Goal: Information Seeking & Learning: Learn about a topic

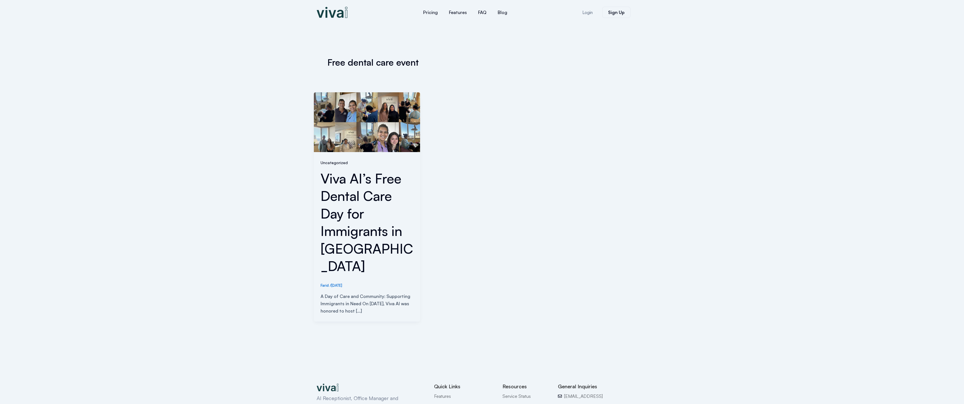
scroll to position [76, 0]
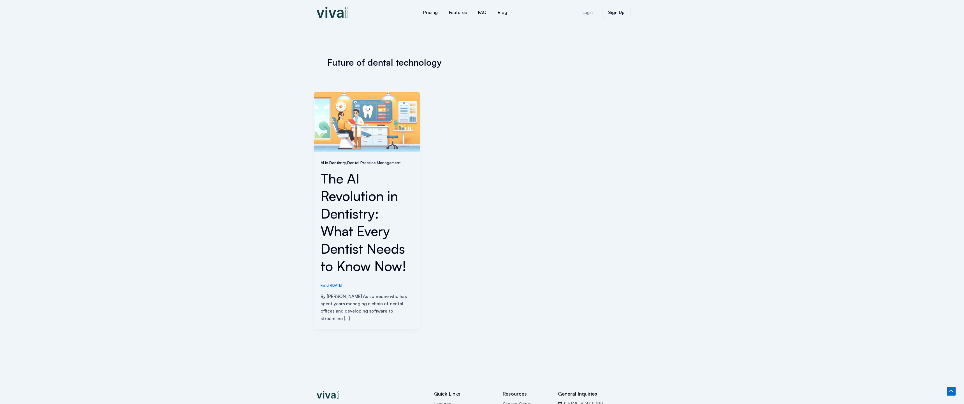
scroll to position [93, 0]
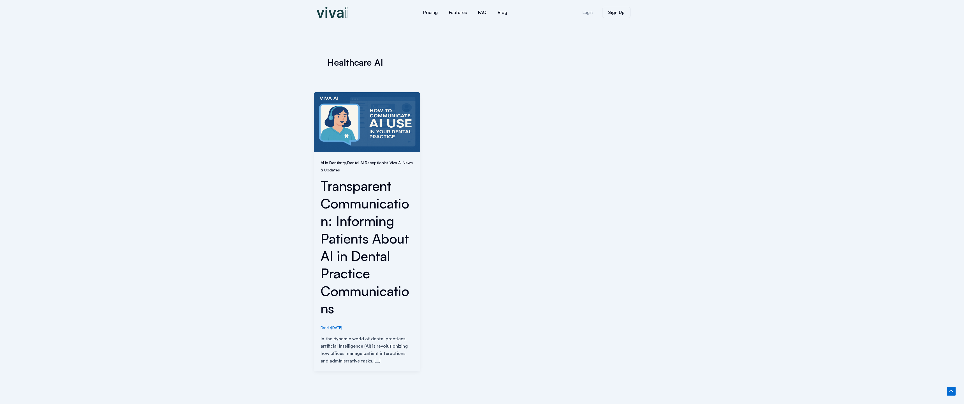
scroll to position [143, 0]
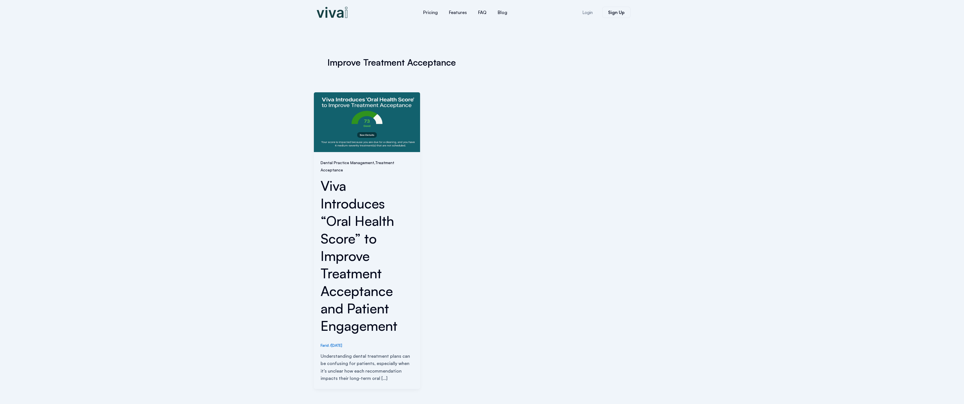
scroll to position [161, 0]
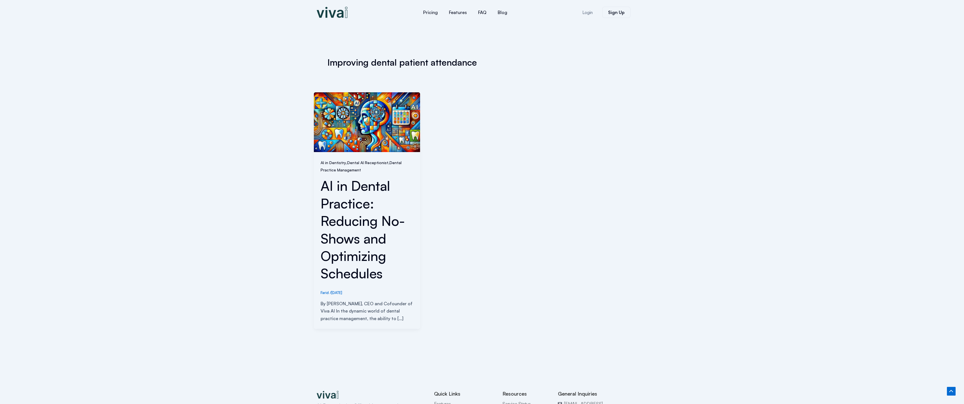
scroll to position [101, 0]
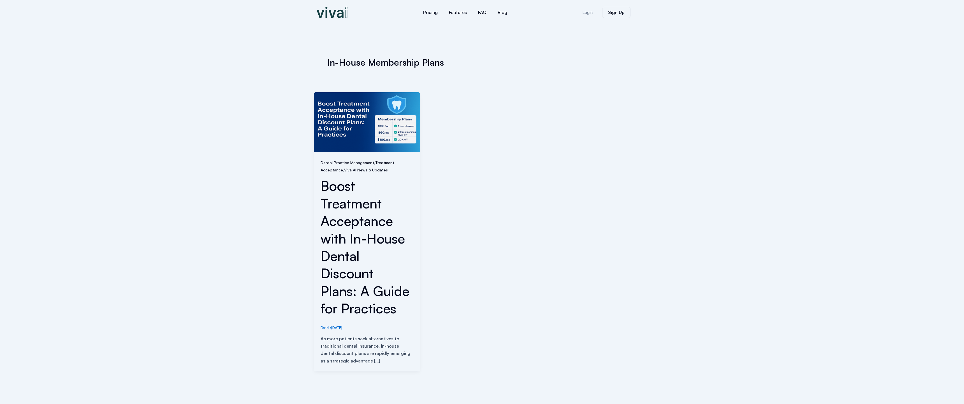
scroll to position [143, 0]
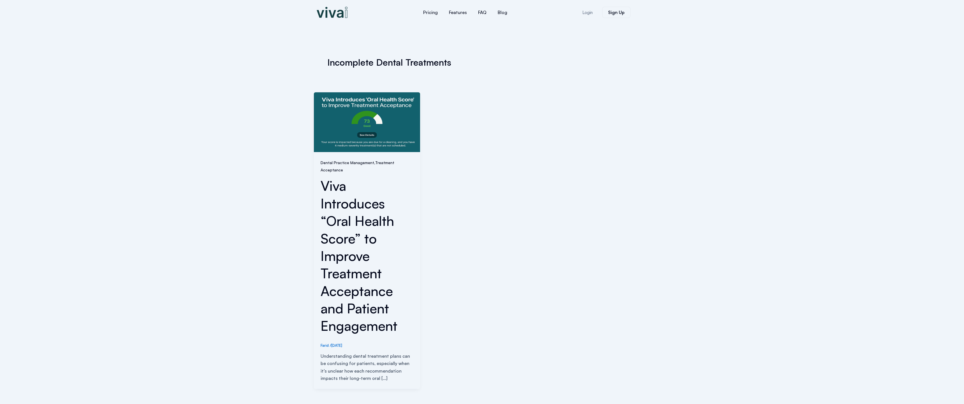
scroll to position [161, 0]
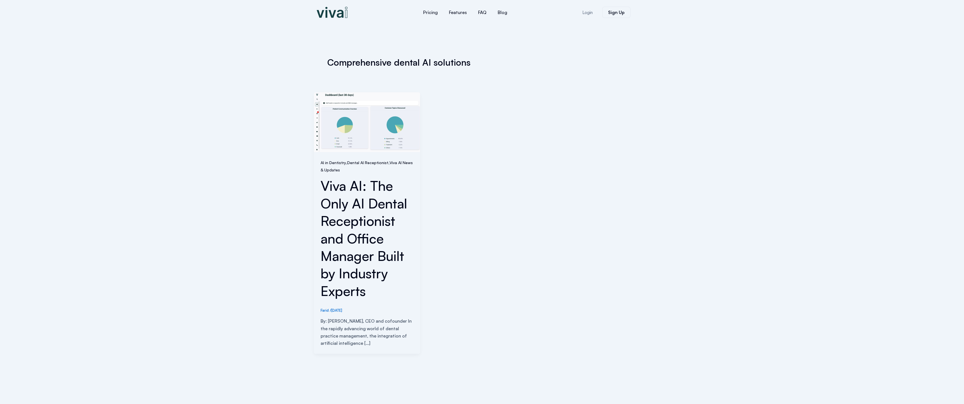
scroll to position [126, 0]
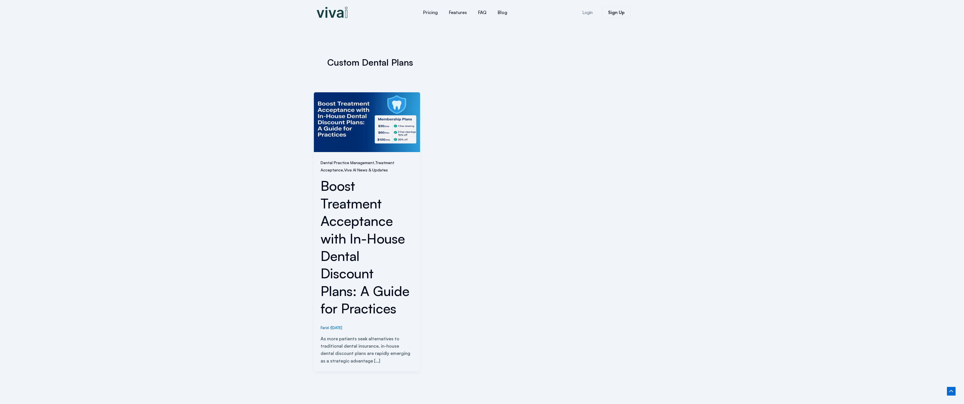
scroll to position [143, 0]
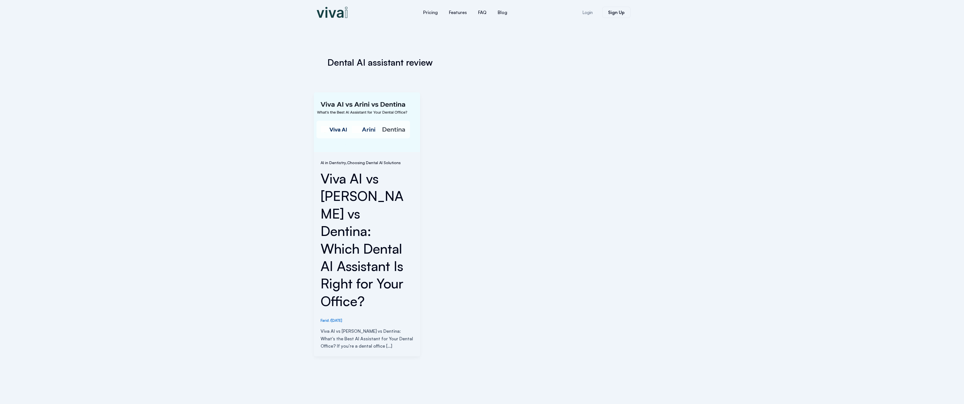
scroll to position [93, 0]
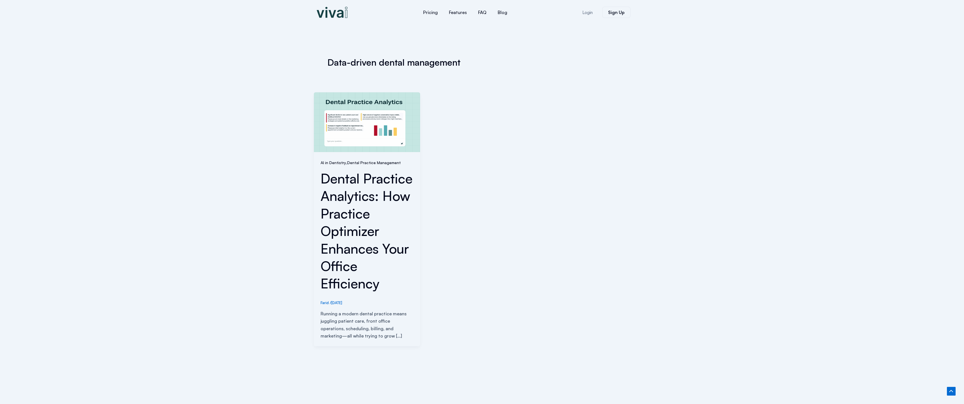
scroll to position [118, 0]
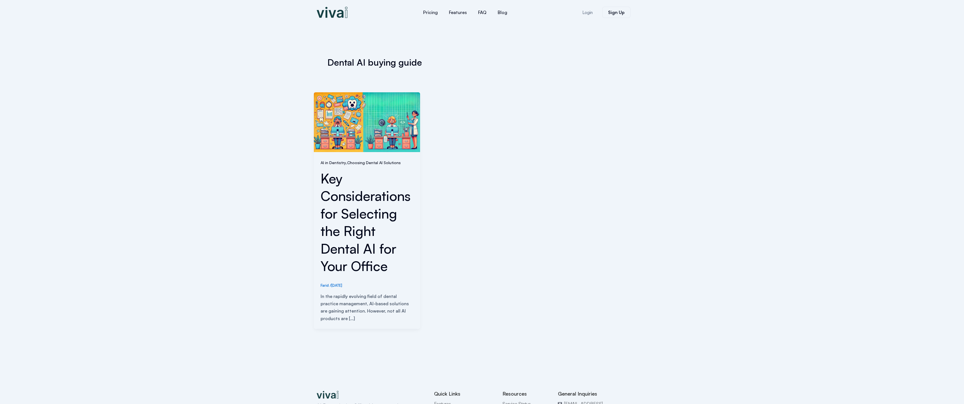
scroll to position [93, 0]
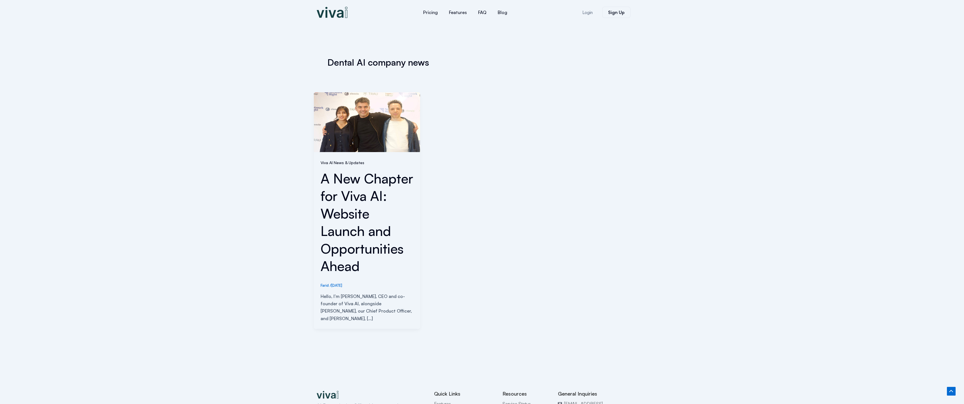
scroll to position [111, 0]
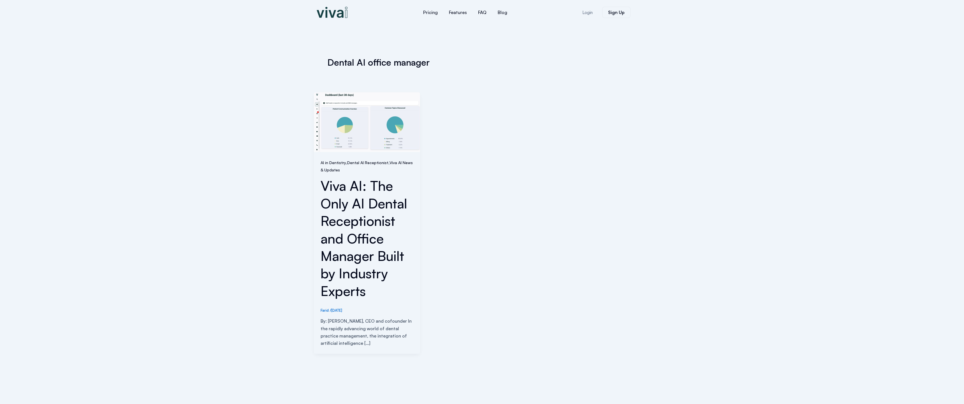
scroll to position [126, 0]
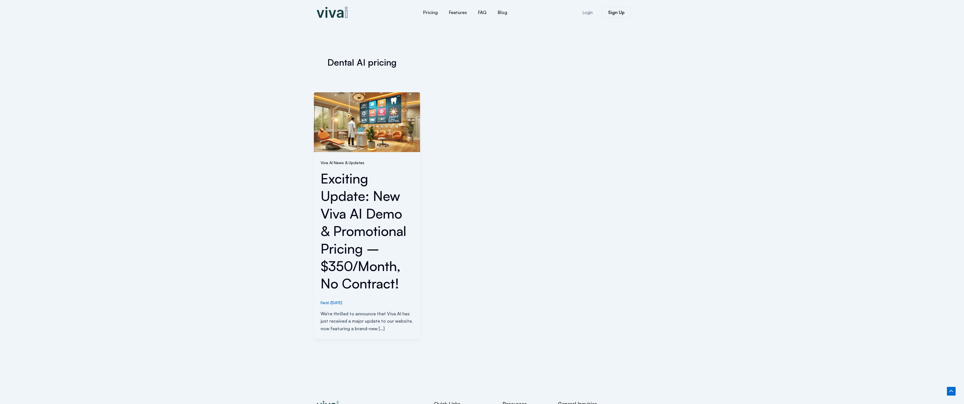
scroll to position [111, 0]
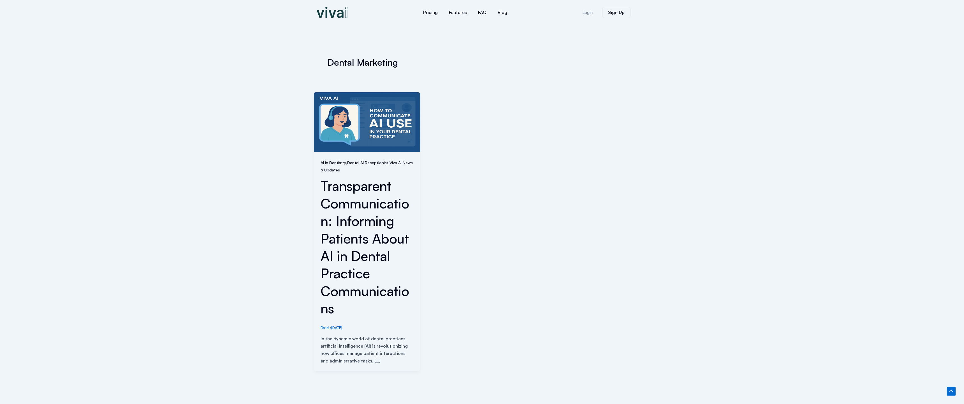
scroll to position [143, 0]
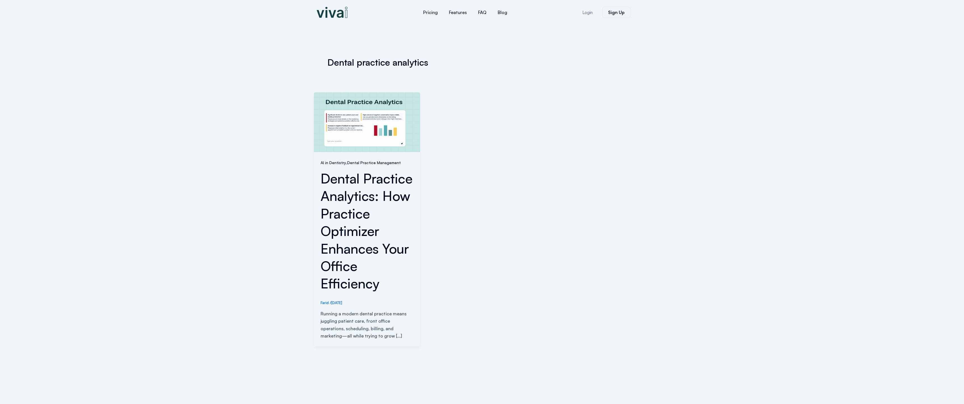
scroll to position [118, 0]
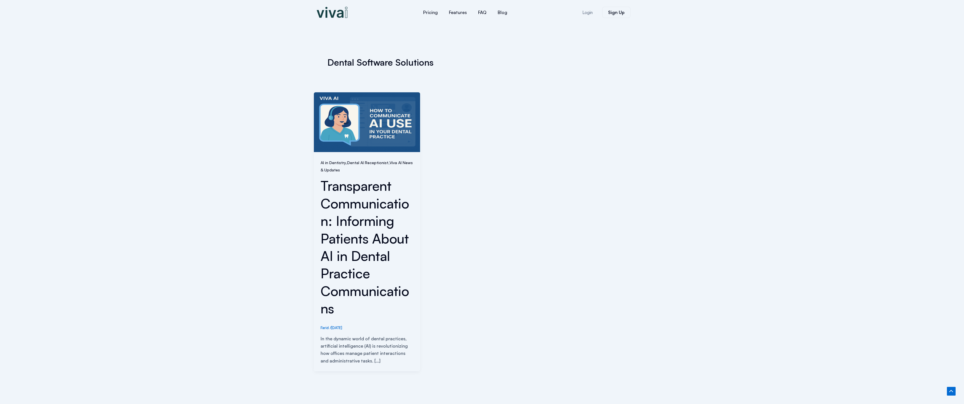
scroll to position [143, 0]
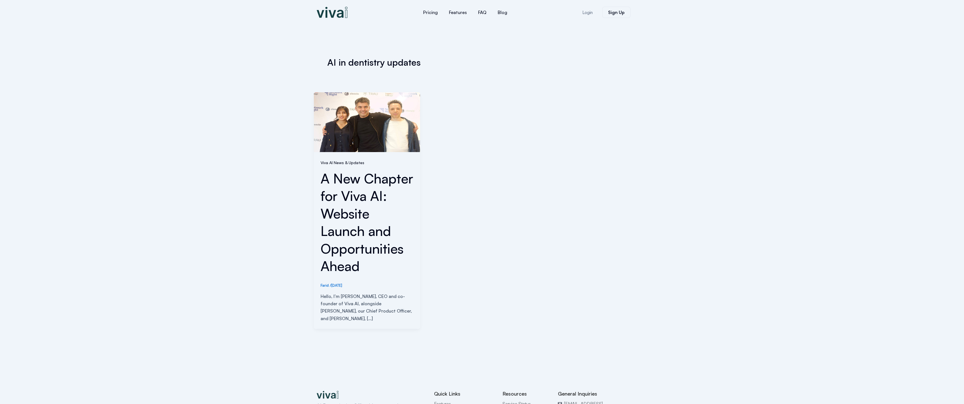
scroll to position [111, 0]
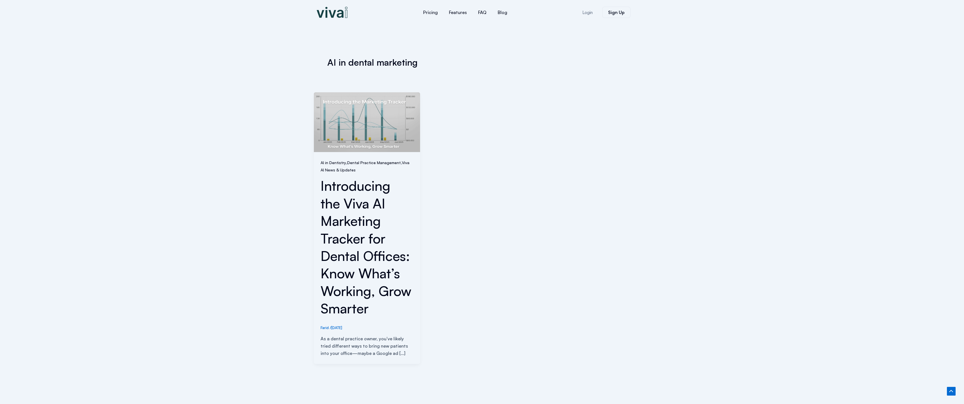
scroll to position [136, 0]
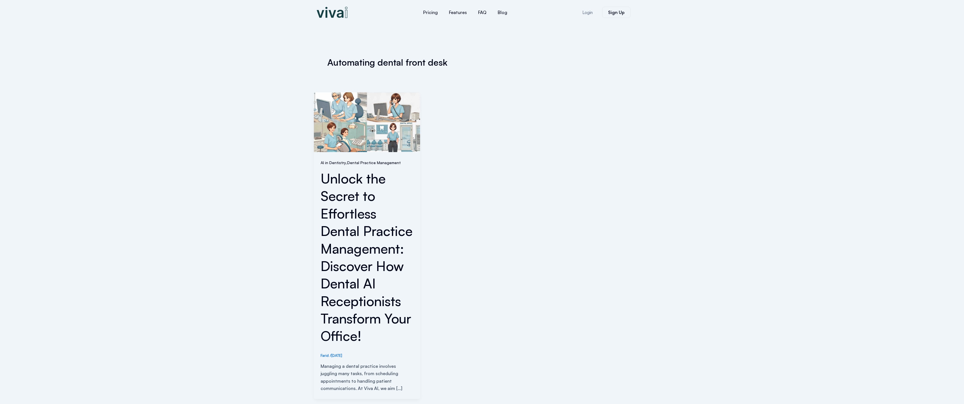
scroll to position [171, 0]
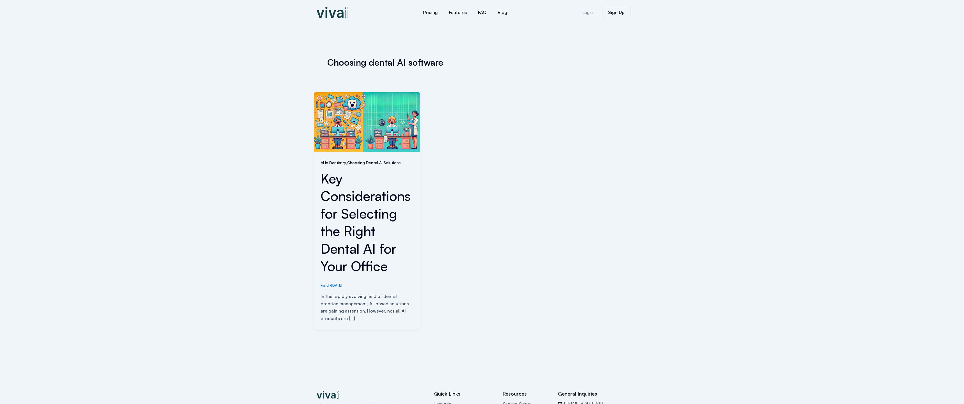
scroll to position [93, 0]
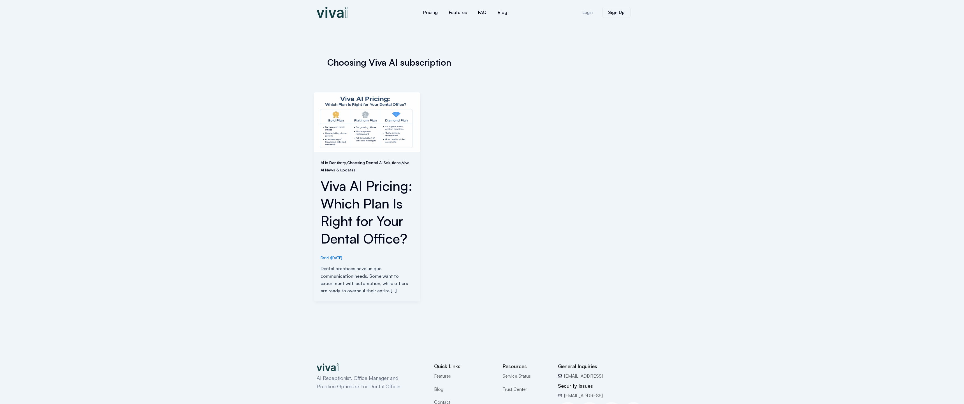
scroll to position [73, 0]
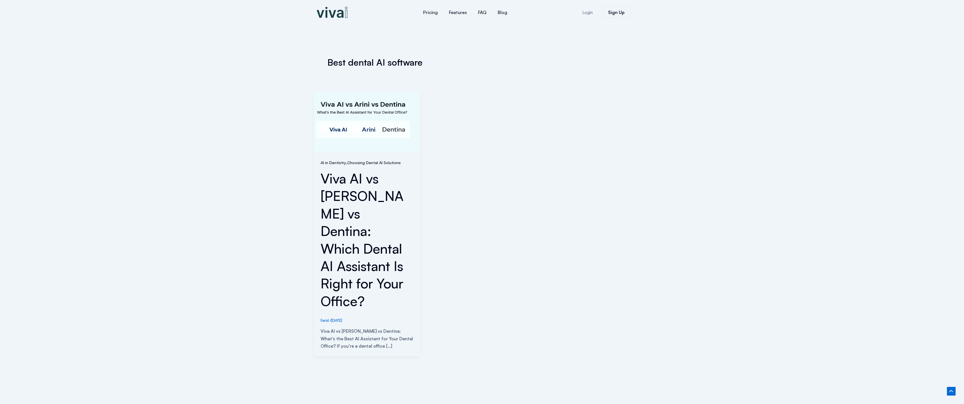
scroll to position [93, 0]
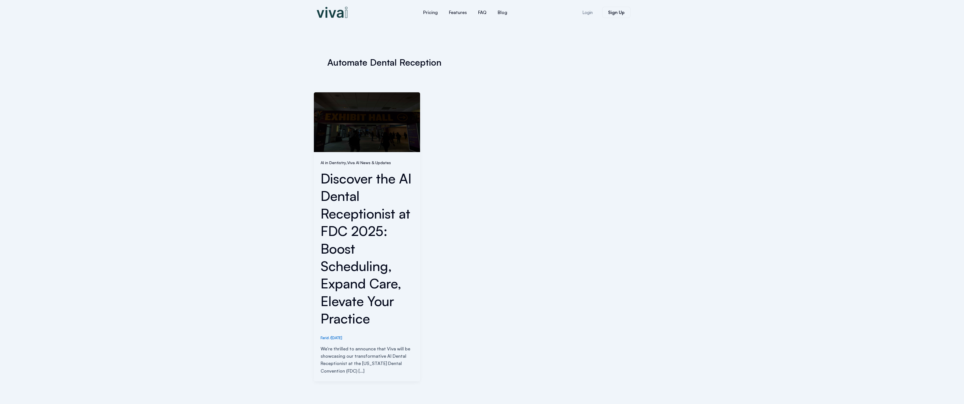
scroll to position [153, 0]
